Goal: Task Accomplishment & Management: Manage account settings

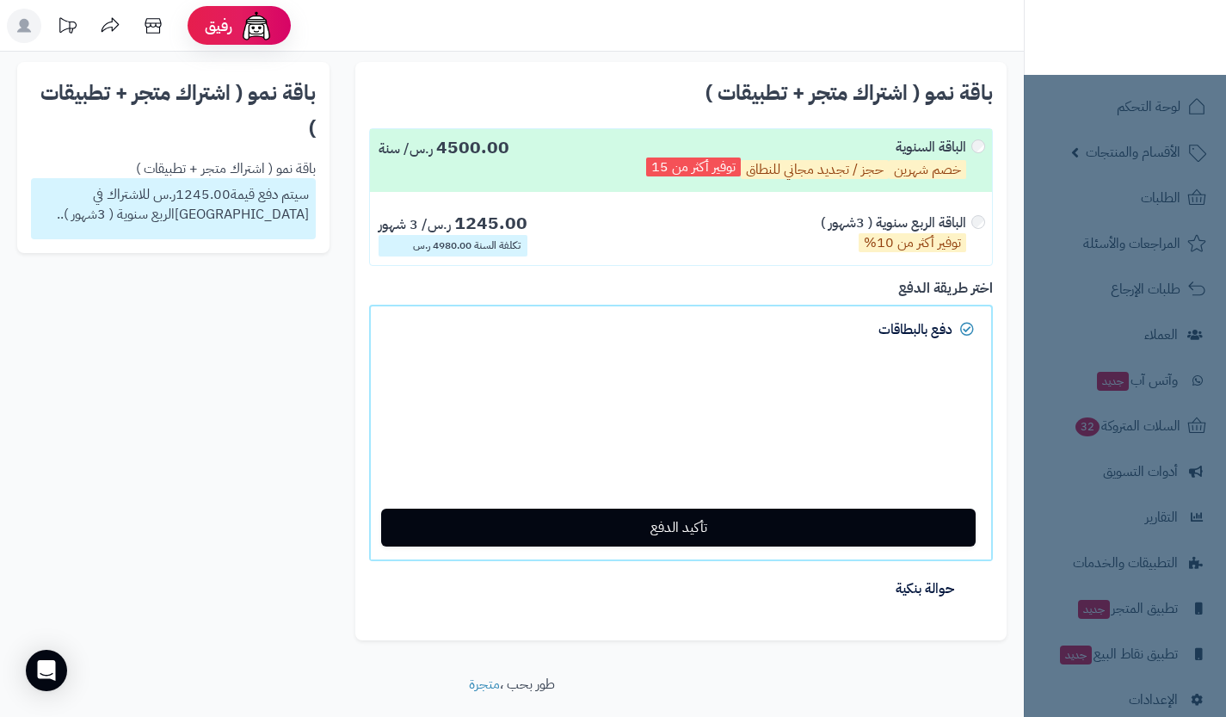
scroll to position [42, 0]
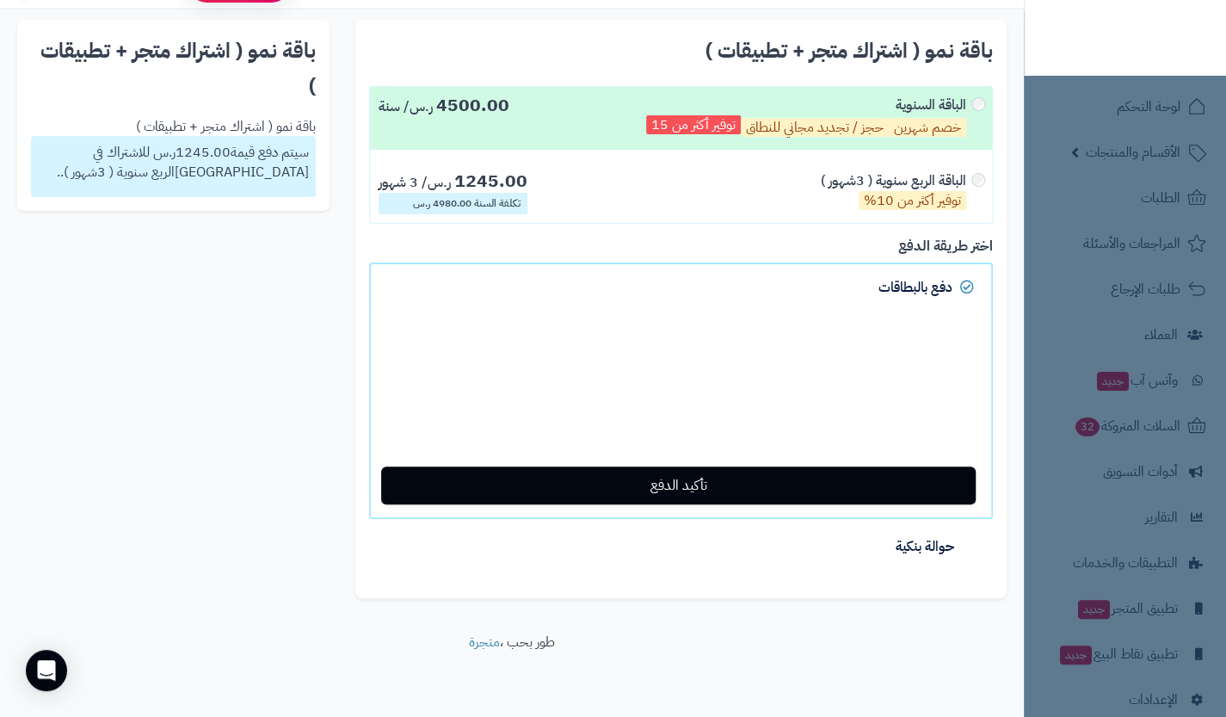
click at [1113, 313] on nav "لوحة التحكم الأقسام والمنتجات المنتجات الأقسام الماركات مواصفات المنتجات مواصفا…" at bounding box center [1125, 380] width 202 height 717
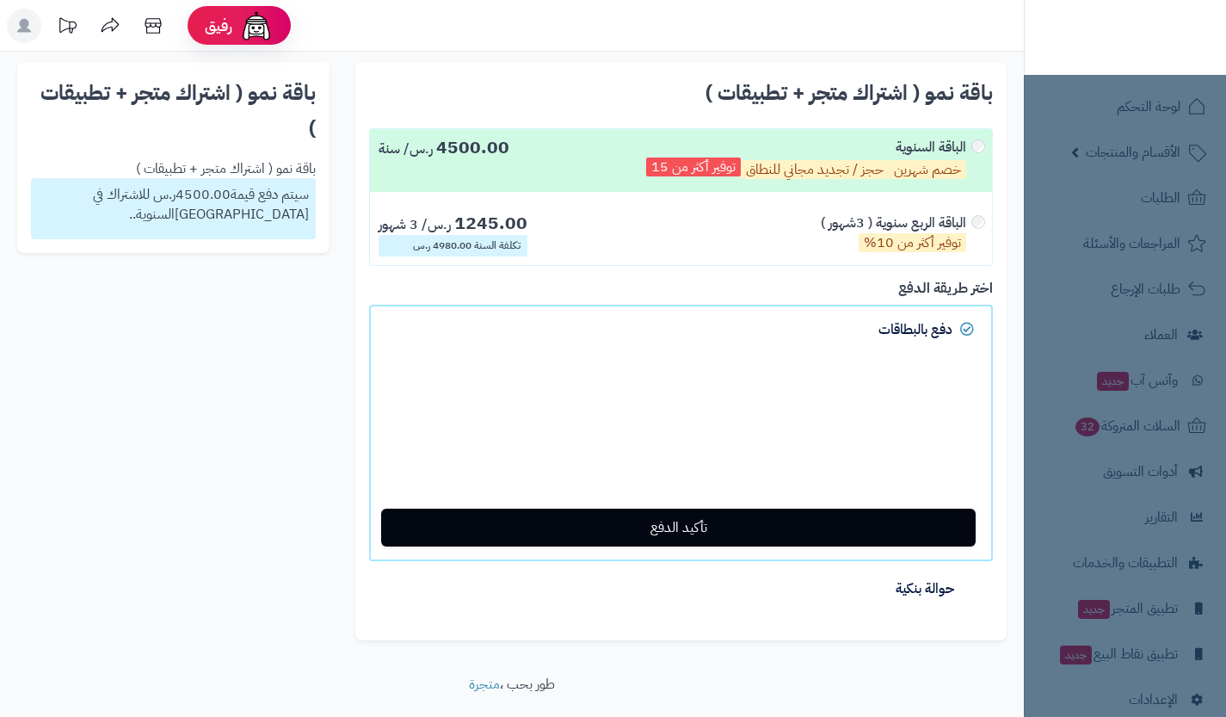
scroll to position [42, 0]
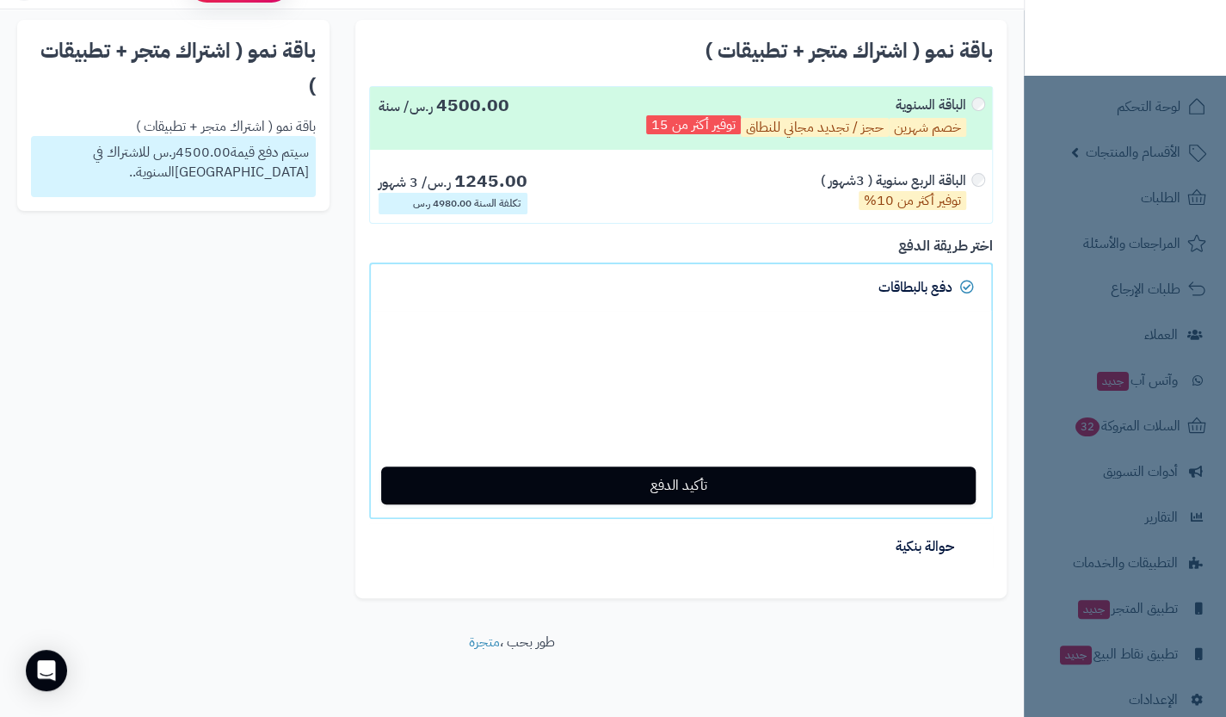
click at [1120, 196] on nav "لوحة التحكم الأقسام والمنتجات المنتجات الأقسام الماركات مواصفات المنتجات مواصفا…" at bounding box center [1125, 380] width 202 height 717
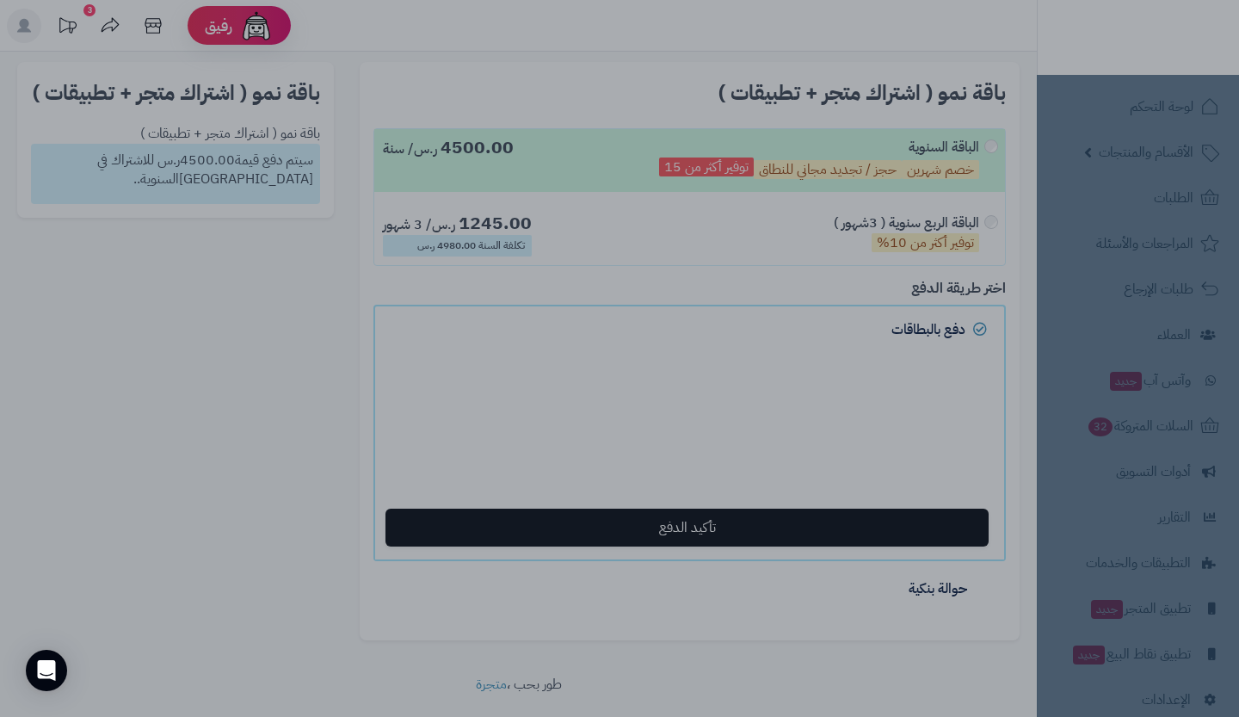
click at [794, 614] on div at bounding box center [619, 358] width 1239 height 717
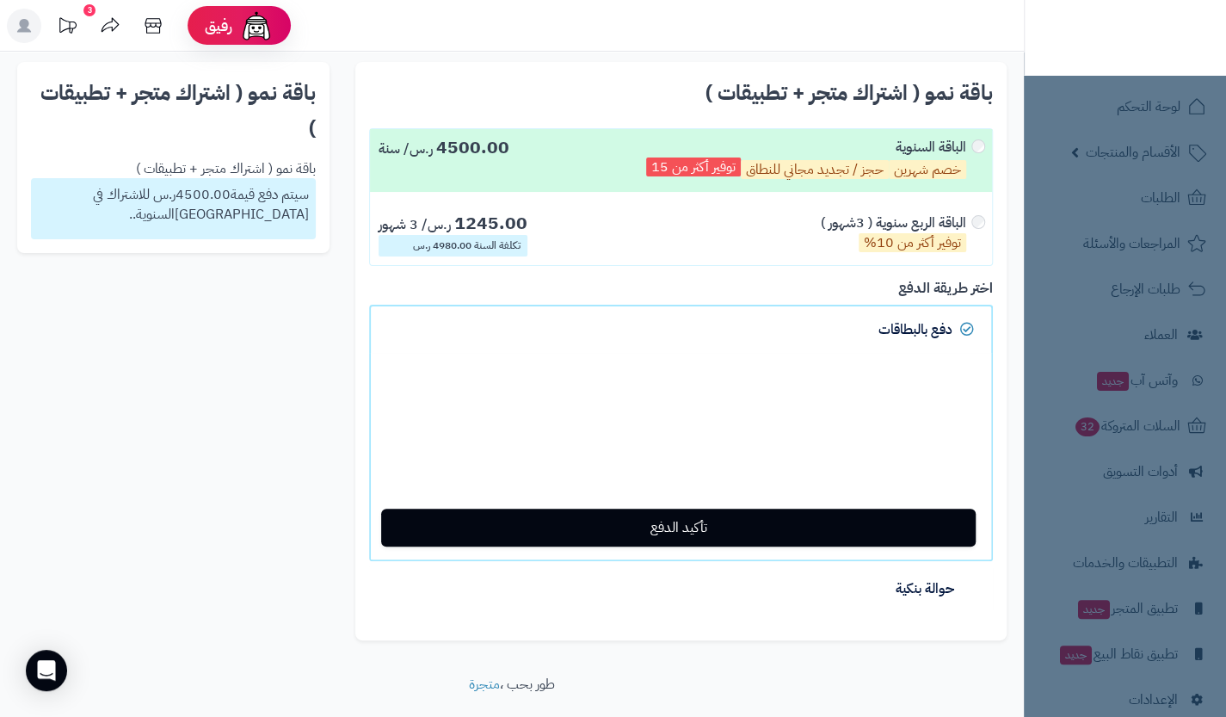
click at [1184, 163] on nav "لوحة التحكم الأقسام والمنتجات المنتجات الأقسام الماركات مواصفات المنتجات مواصفا…" at bounding box center [1125, 380] width 202 height 717
click at [1176, 26] on img at bounding box center [1159, 31] width 101 height 36
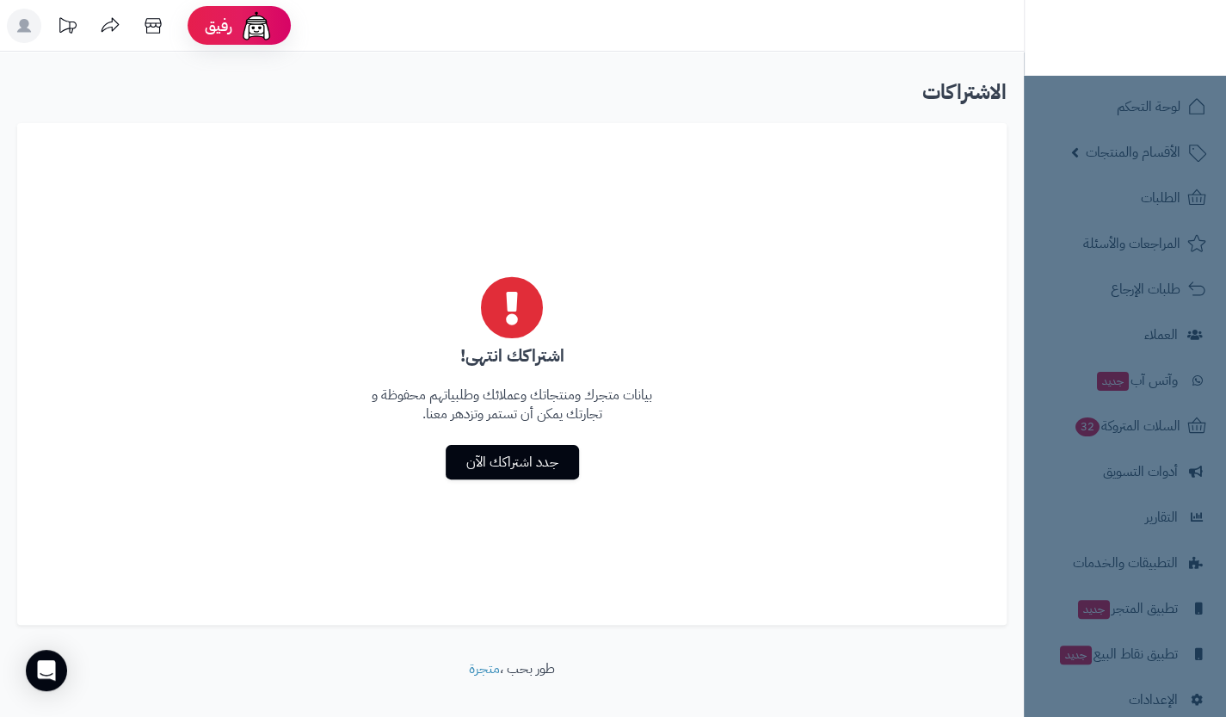
click at [25, 30] on icon at bounding box center [24, 26] width 14 height 14
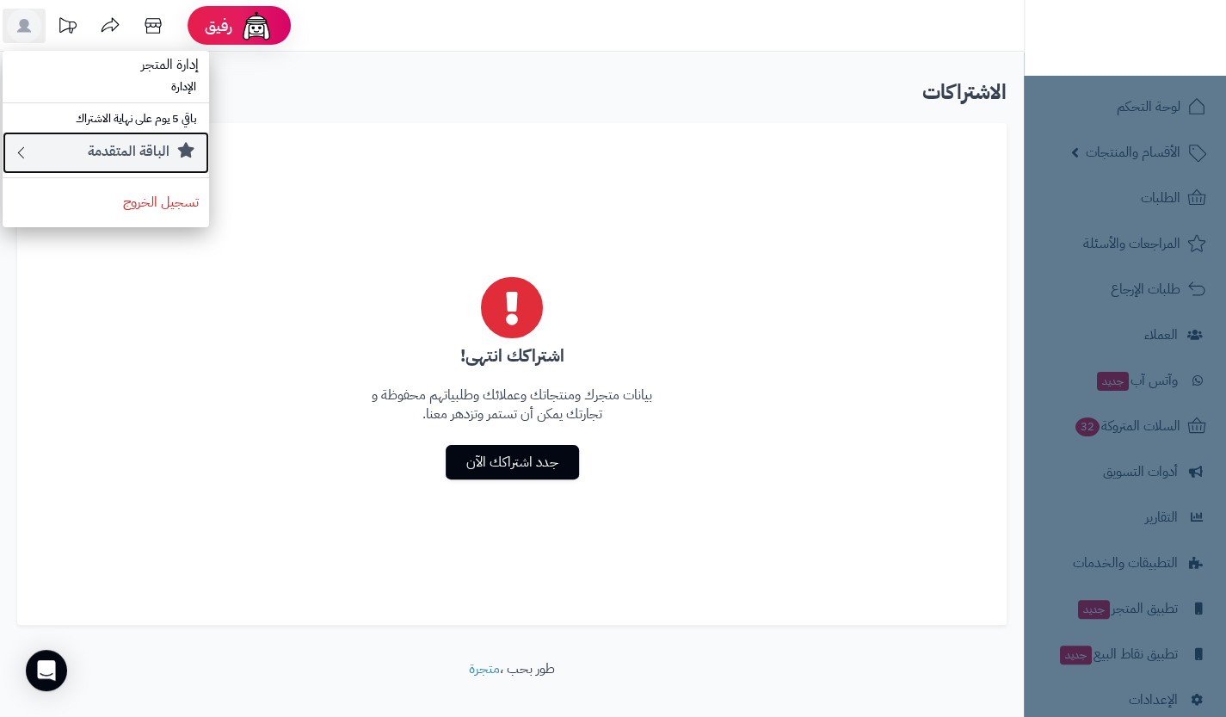
click at [164, 164] on link "الباقة المتقدمة" at bounding box center [106, 153] width 207 height 42
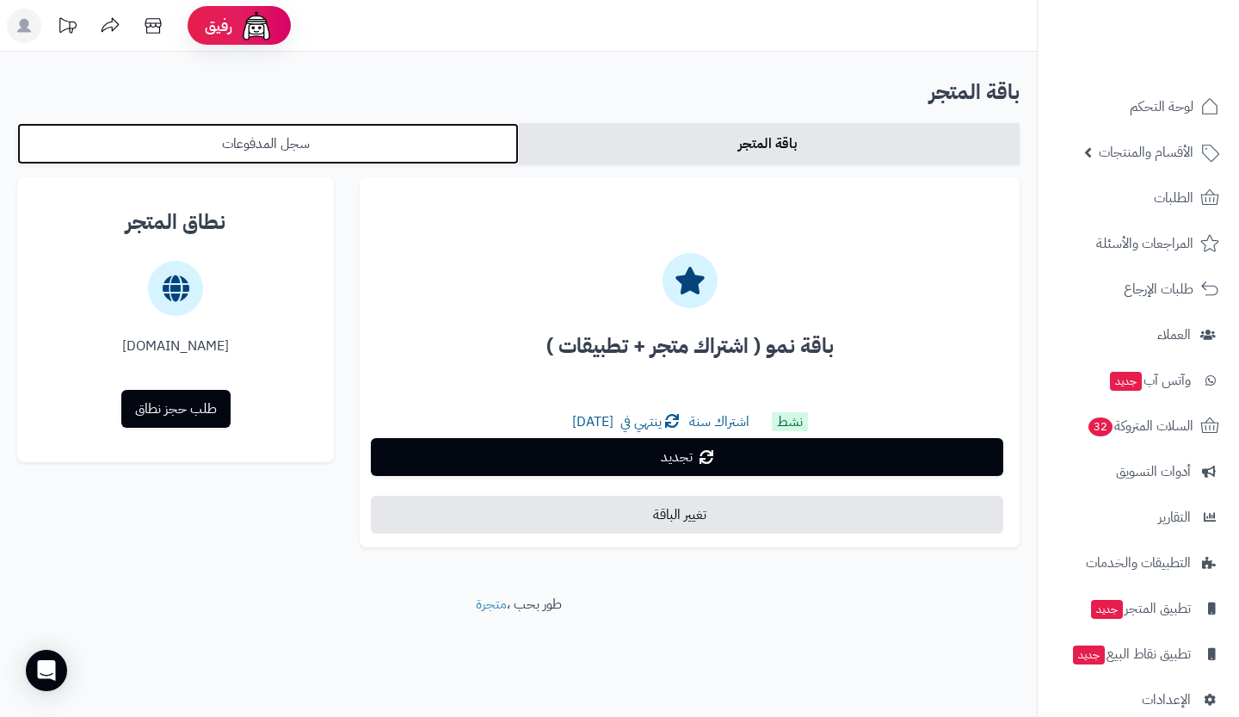
click at [281, 151] on link "سجل المدفوعات" at bounding box center [268, 143] width 502 height 41
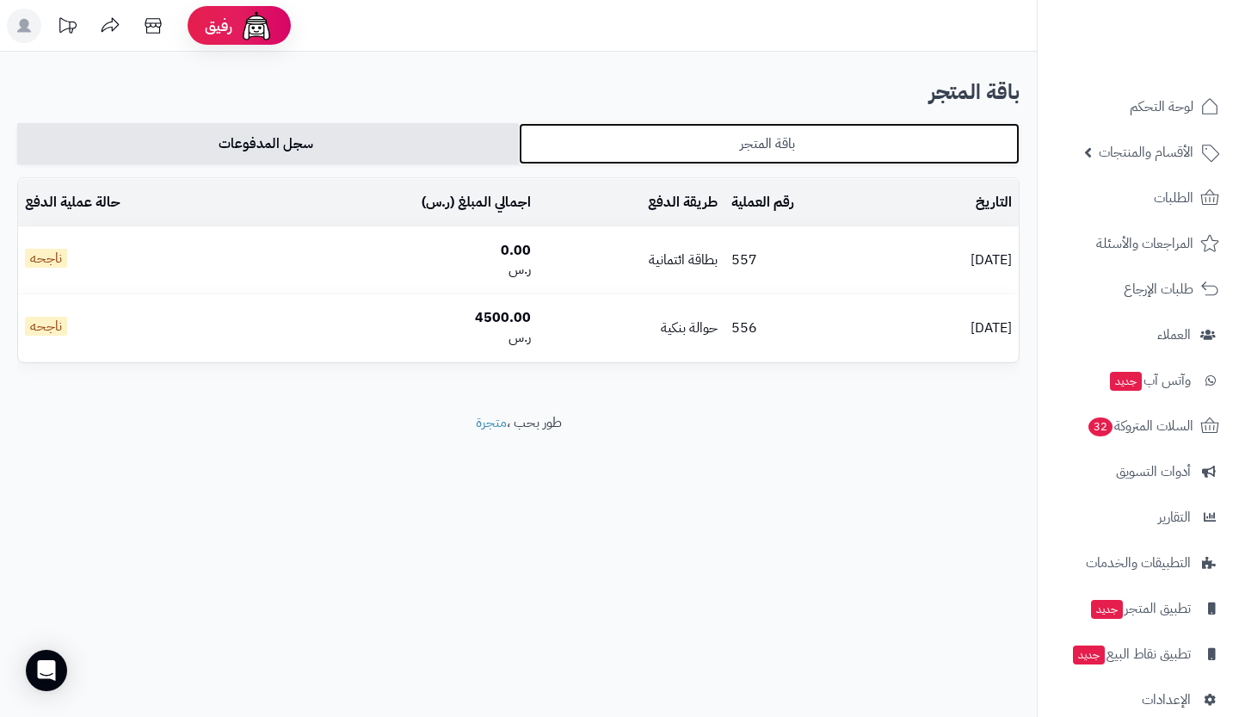
click at [637, 133] on link "باقة المتجر" at bounding box center [770, 143] width 502 height 41
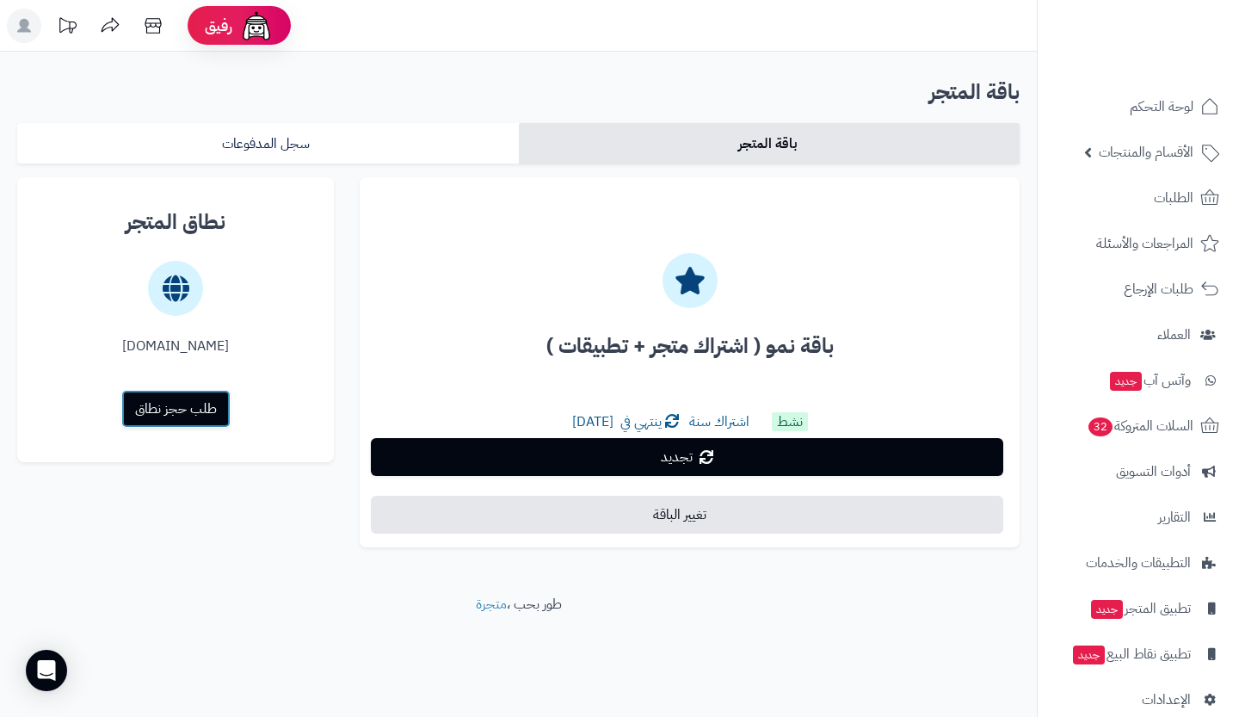
click at [196, 419] on link "طلب حجز نطاق" at bounding box center [175, 409] width 109 height 38
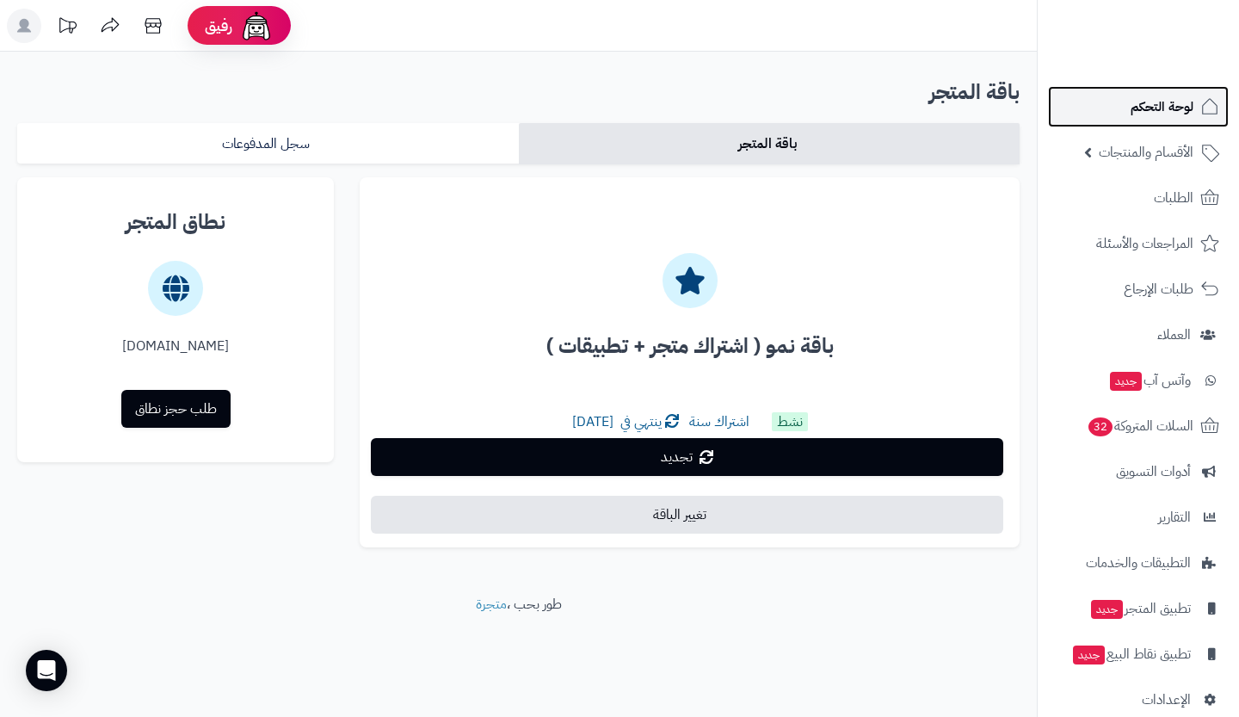
click at [1184, 102] on span "لوحة التحكم" at bounding box center [1162, 107] width 63 height 24
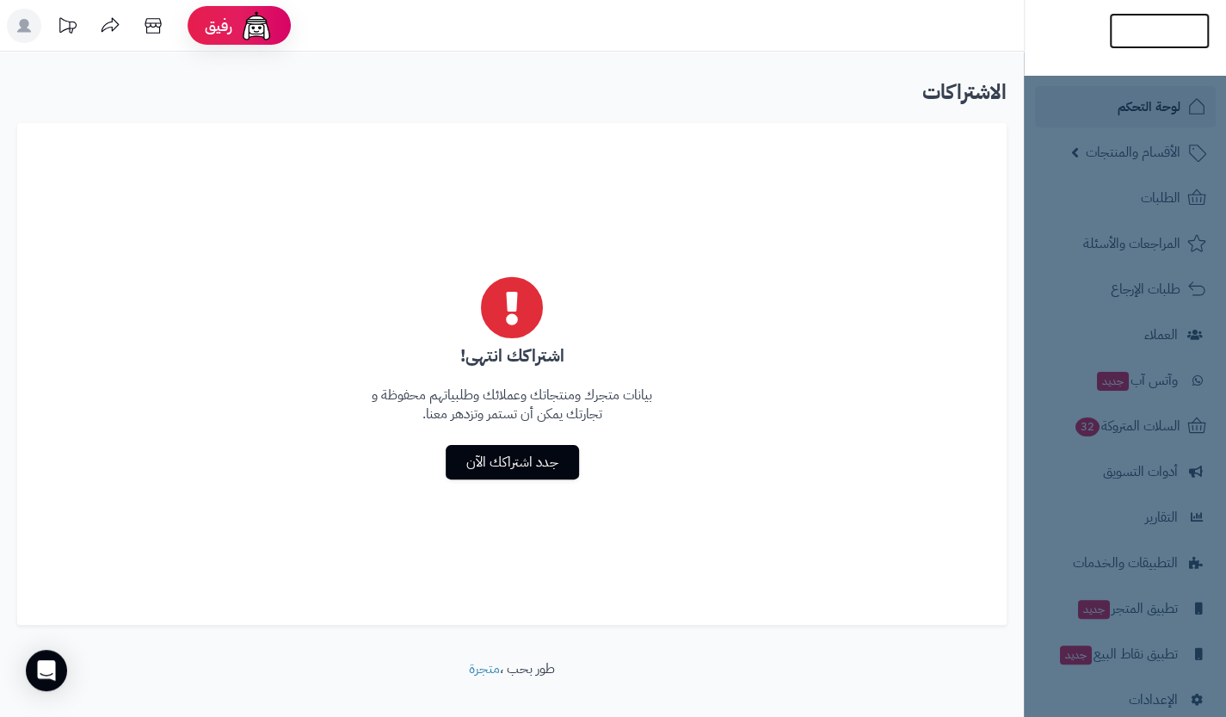
click at [1162, 49] on img at bounding box center [1159, 67] width 101 height 36
click at [1078, 109] on nav "لوحة التحكم الأقسام والمنتجات المنتجات الأقسام الماركات مواصفات المنتجات مواصفا…" at bounding box center [1125, 380] width 202 height 717
click at [1157, 49] on img at bounding box center [1159, 67] width 101 height 36
click at [1181, 259] on nav "لوحة التحكم الأقسام والمنتجات المنتجات الأقسام الماركات مواصفات المنتجات مواصفا…" at bounding box center [1125, 380] width 202 height 717
